Goal: Download file/media

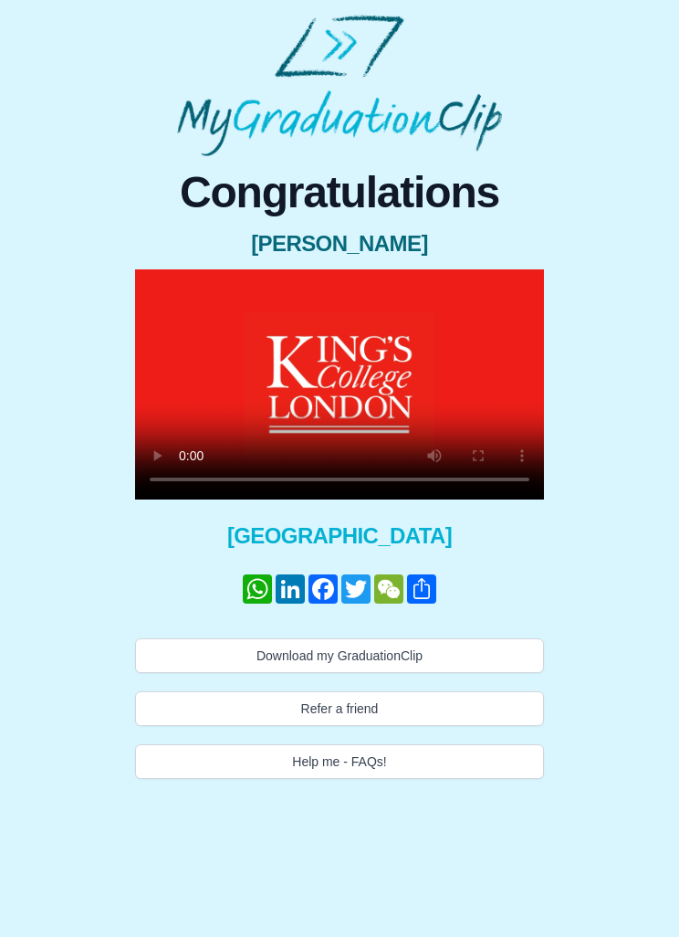
click at [420, 639] on button "Download my GraduationClip" at bounding box center [339, 655] width 409 height 35
